Goal: Entertainment & Leisure: Consume media (video, audio)

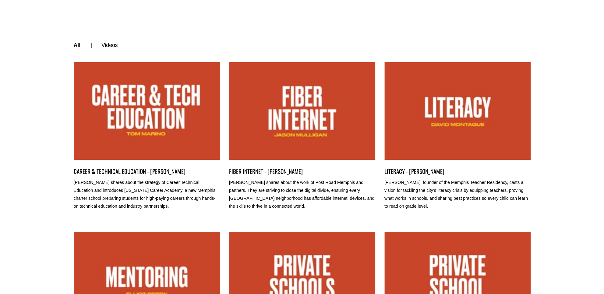
click at [450, 149] on link "LITERACY - DAVID MONTAGUE" at bounding box center [457, 110] width 146 height 97
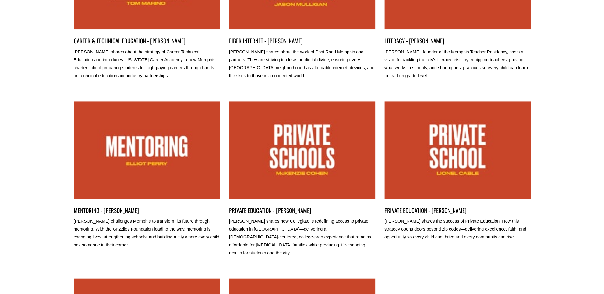
scroll to position [89, 0]
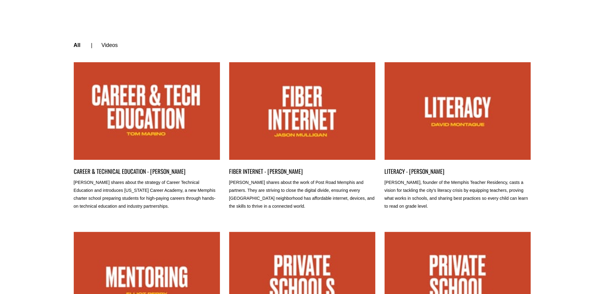
click at [185, 110] on link "CAREER & TECHNICAL EDUCATION - TOM MARINO" at bounding box center [147, 110] width 146 height 97
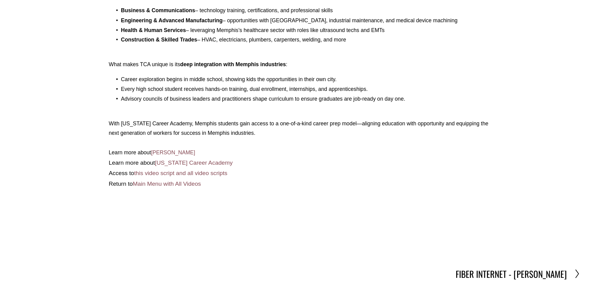
scroll to position [487, 0]
click at [521, 268] on h2 "FIBER INTERNET - JASON MULLIGAN" at bounding box center [510, 273] width 111 height 12
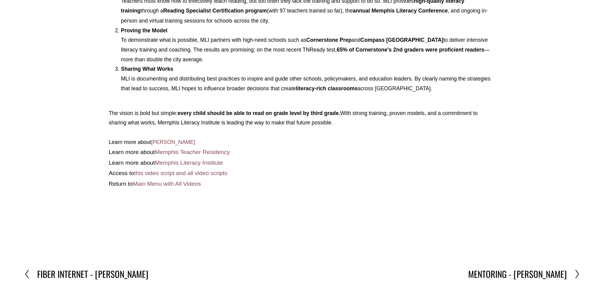
scroll to position [486, 0]
click at [549, 269] on h2 "MENTORING - ELLIOT PERRY" at bounding box center [517, 273] width 99 height 12
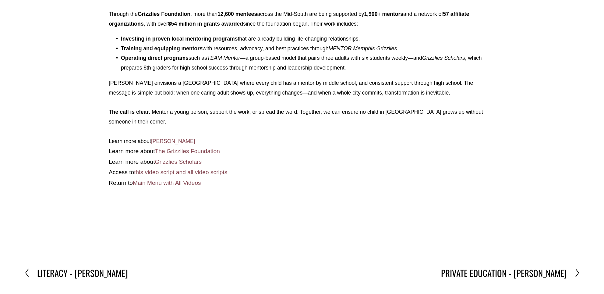
scroll to position [429, 0]
click at [533, 270] on h2 "PRIVATE EDUCATION - [PERSON_NAME]" at bounding box center [504, 272] width 126 height 12
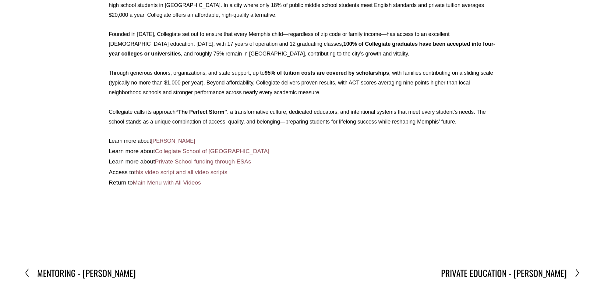
scroll to position [399, 0]
click at [547, 269] on h2 "PRIVATE EDUCATION - [PERSON_NAME]" at bounding box center [504, 272] width 126 height 12
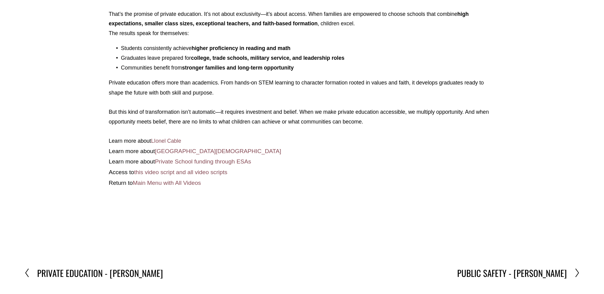
scroll to position [410, 0]
click at [557, 269] on h2 "PUBLIC SAFETY - [PERSON_NAME]" at bounding box center [512, 272] width 110 height 12
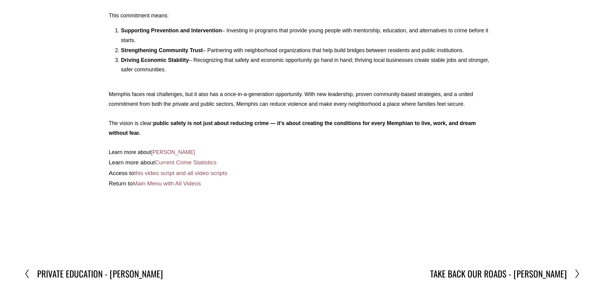
scroll to position [457, 0]
click at [550, 269] on h2 "TAKE BACK OUR ROADS - [PERSON_NAME]" at bounding box center [498, 273] width 137 height 12
